Goal: Transaction & Acquisition: Purchase product/service

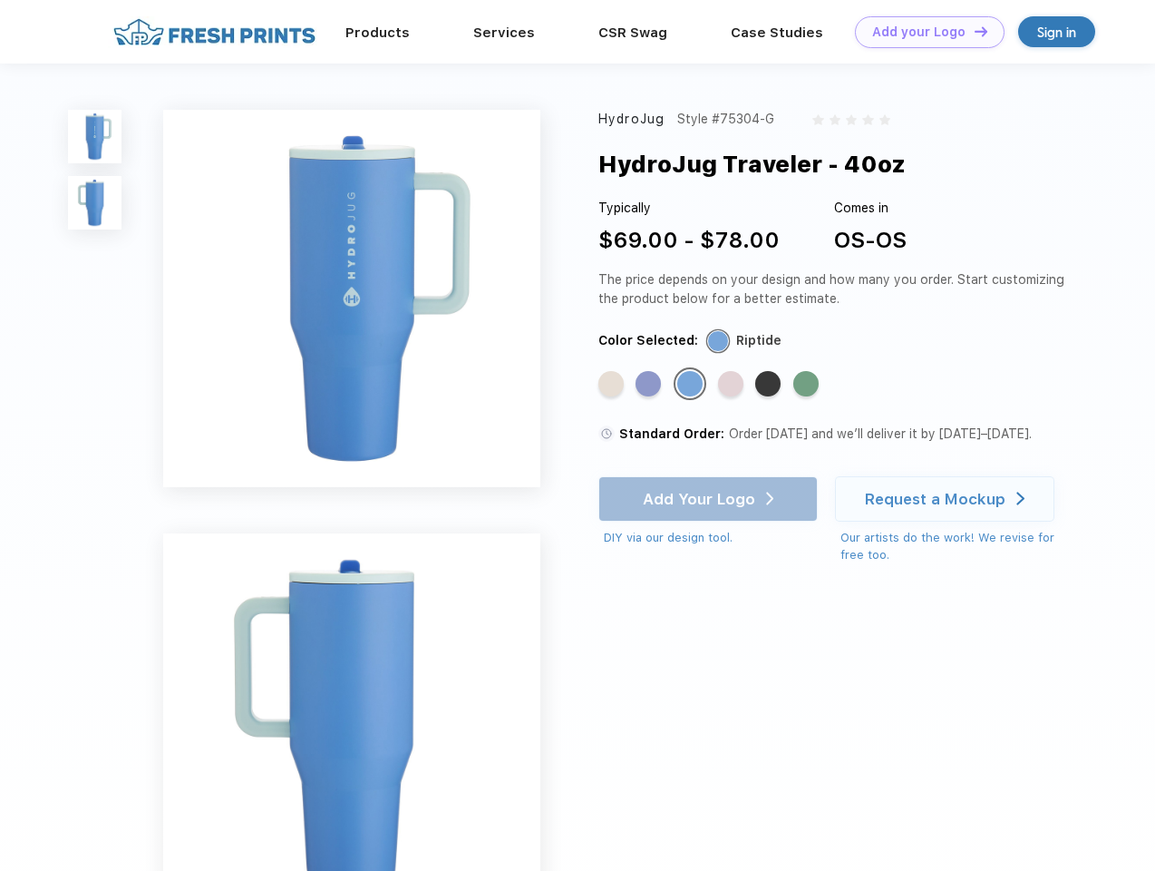
click at [923, 32] on link "Add your Logo Design Tool" at bounding box center [930, 32] width 150 height 32
click at [0, 0] on div "Design Tool" at bounding box center [0, 0] width 0 height 0
click at [973, 31] on link "Add your Logo Design Tool" at bounding box center [930, 32] width 150 height 32
click at [95, 136] on img at bounding box center [95, 137] width 54 height 54
click at [95, 203] on img at bounding box center [95, 203] width 54 height 54
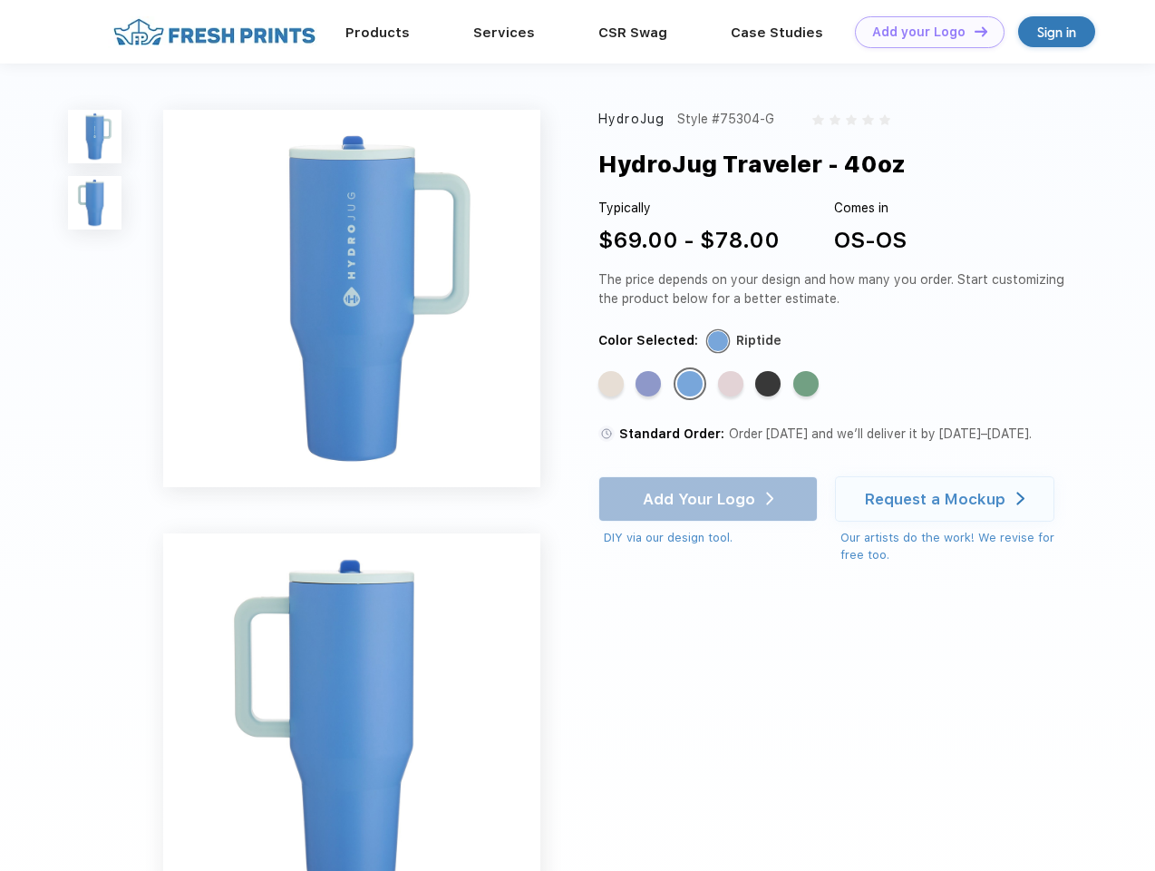
click at [613, 385] on div "Standard Color" at bounding box center [611, 383] width 25 height 25
click at [650, 385] on div "Standard Color" at bounding box center [648, 383] width 25 height 25
click at [692, 385] on div "Standard Color" at bounding box center [690, 383] width 25 height 25
click at [733, 385] on div "Standard Color" at bounding box center [730, 383] width 25 height 25
click at [770, 385] on div "Standard Color" at bounding box center [768, 383] width 25 height 25
